Goal: Task Accomplishment & Management: Complete application form

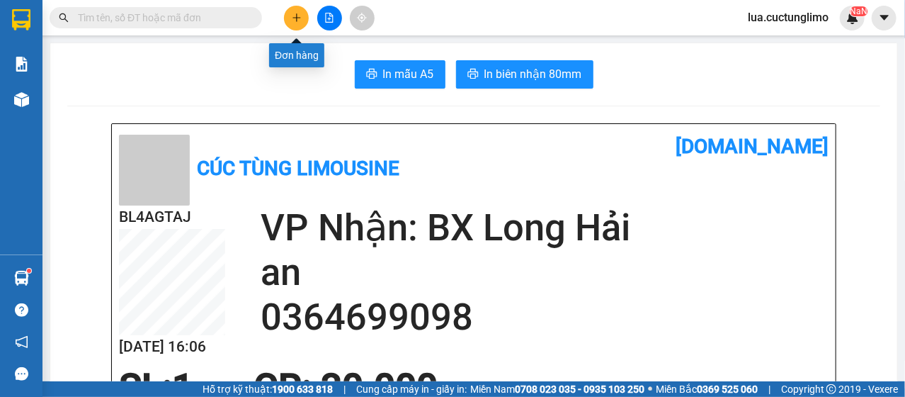
click at [290, 17] on button at bounding box center [296, 18] width 25 height 25
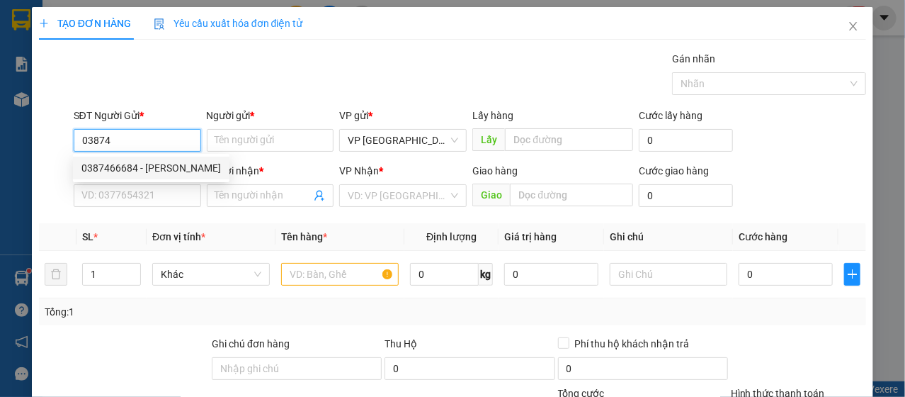
click at [145, 169] on div "0387466684 - [PERSON_NAME]" at bounding box center [151, 168] width 140 height 16
type input "0387466684"
type input "TẤN"
type input "0907161121"
type input "thông"
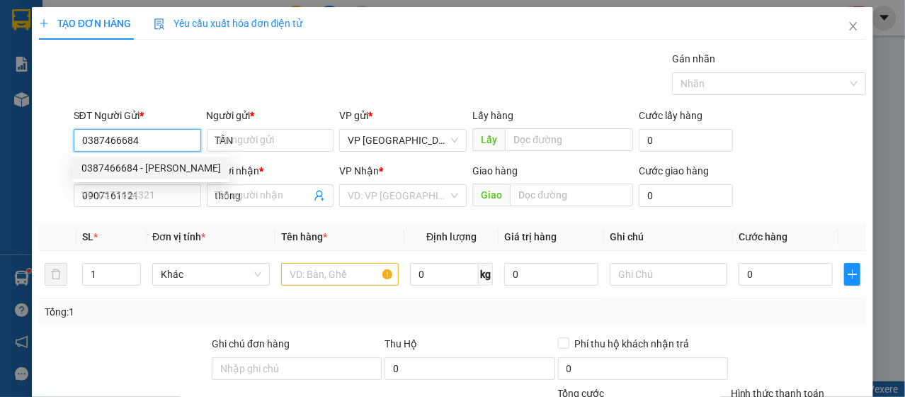
type input "30.000"
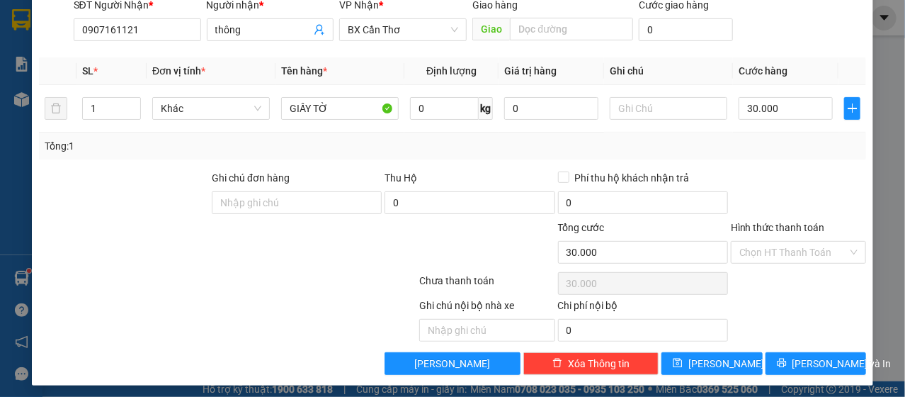
scroll to position [170, 0]
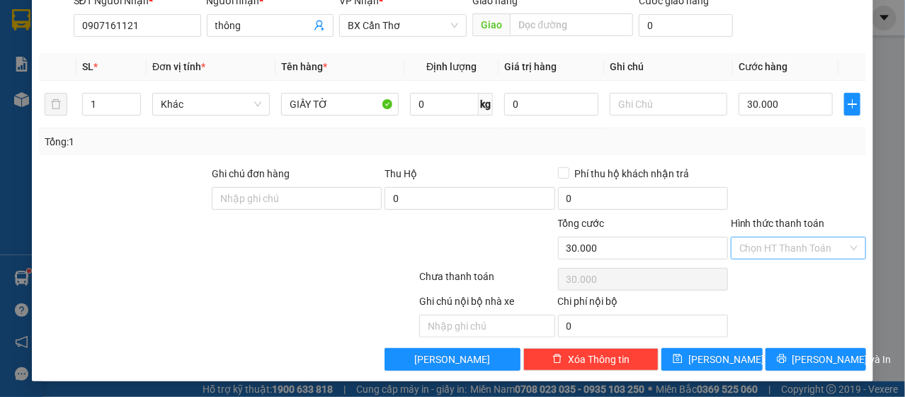
type input "0387466684"
click at [782, 253] on input "Hình thức thanh toán" at bounding box center [794, 247] width 108 height 21
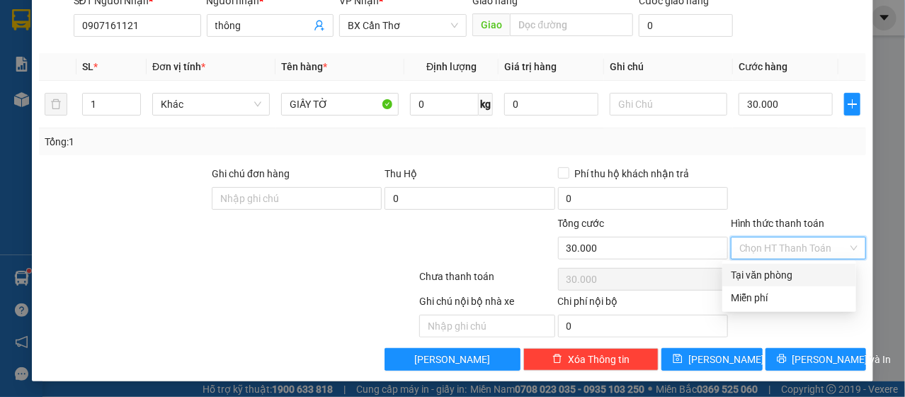
click at [779, 270] on div "Tại văn phòng" at bounding box center [789, 275] width 117 height 16
type input "0"
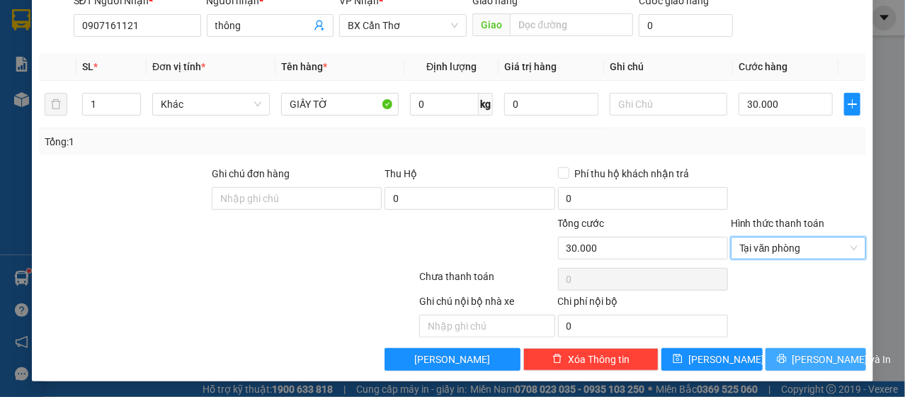
click at [779, 358] on icon "printer" at bounding box center [782, 359] width 10 height 10
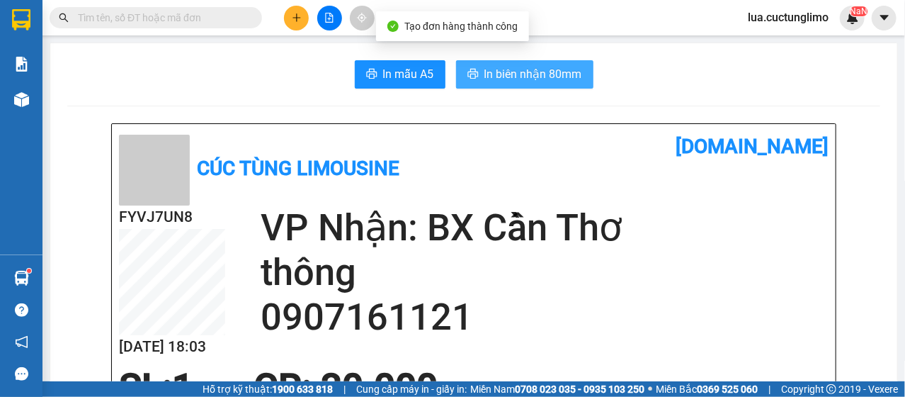
click at [507, 69] on span "In biên nhận 80mm" at bounding box center [534, 74] width 98 height 18
